Goal: Complete application form: Complete application form

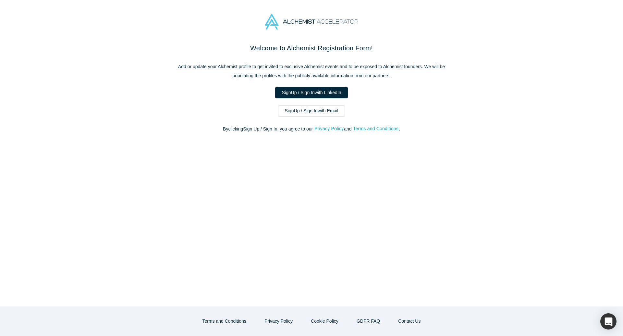
click at [320, 90] on link "Sign Up / Sign In with LinkedIn" at bounding box center [311, 92] width 73 height 11
click at [334, 91] on link "Sign Up / Sign In with LinkedIn" at bounding box center [311, 92] width 73 height 11
